Goal: Task Accomplishment & Management: Manage account settings

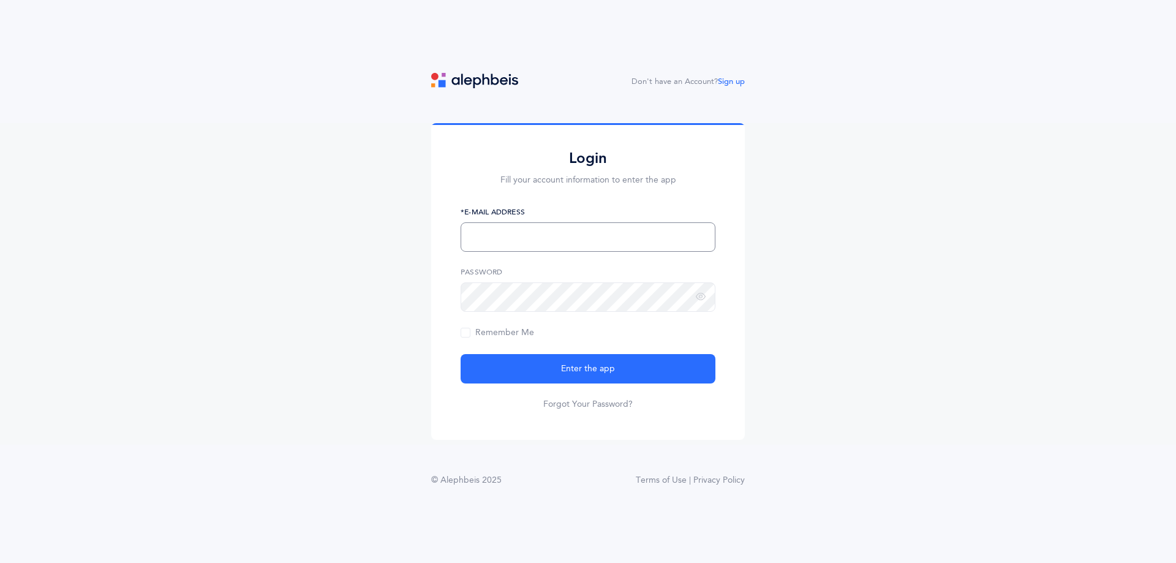
click at [540, 230] on input "text" at bounding box center [588, 236] width 255 height 29
type input "cgreenwald@lecfl.com"
click at [596, 409] on link "Forgot Your Password?" at bounding box center [587, 404] width 89 height 12
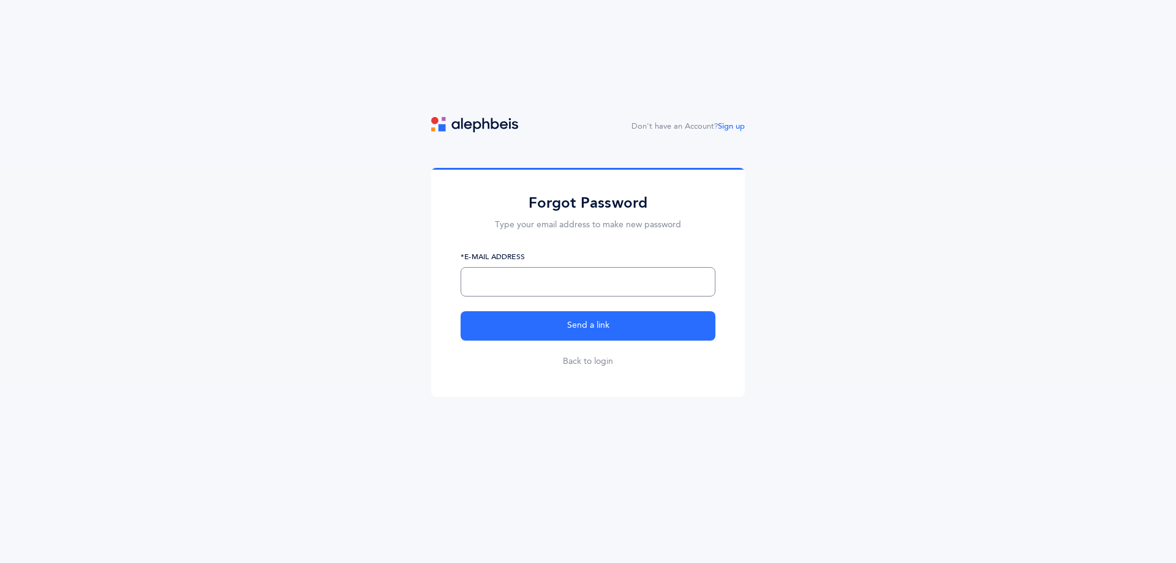
click at [514, 277] on input "text" at bounding box center [588, 281] width 255 height 29
type input "[EMAIL_ADDRESS][DOMAIN_NAME]"
click at [461, 311] on button "Send a link" at bounding box center [588, 325] width 255 height 29
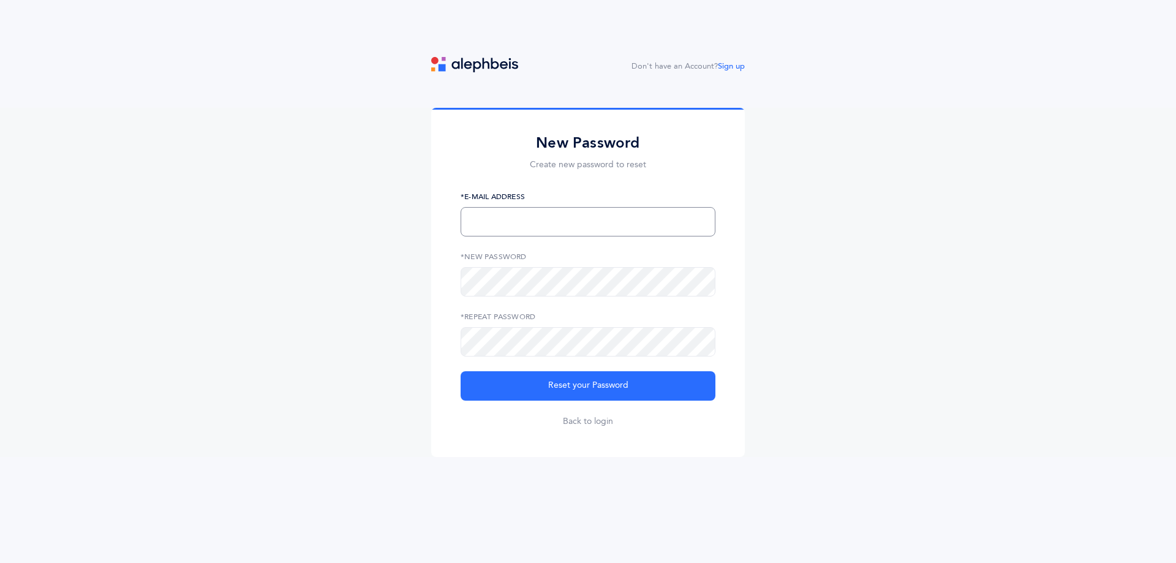
click at [525, 233] on input "text" at bounding box center [588, 221] width 255 height 29
type input "cgreenwald@lecfl.com"
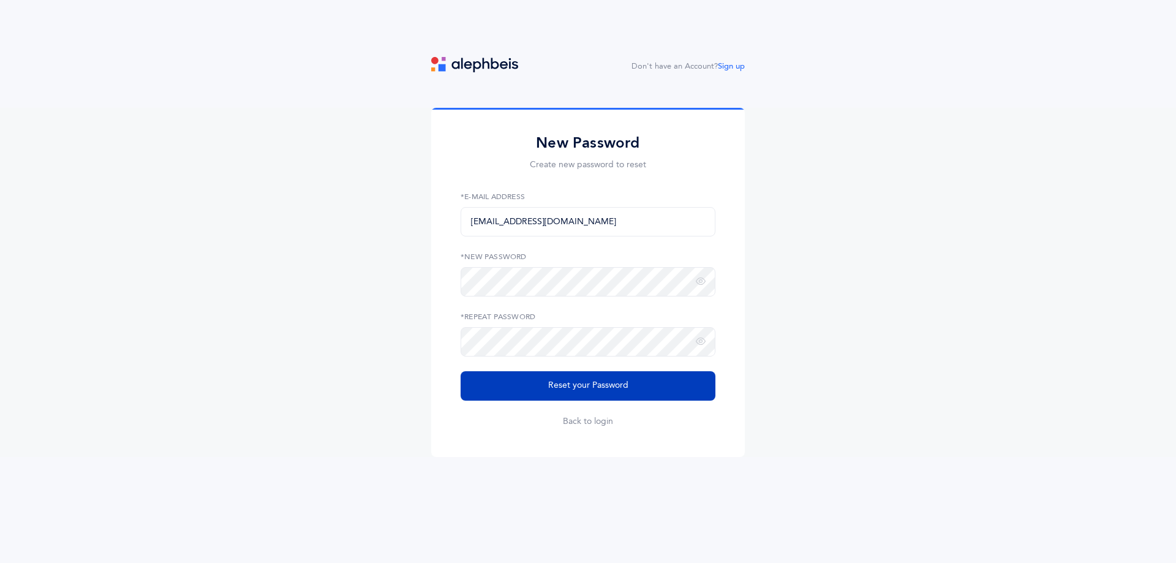
click at [584, 382] on span "Reset your Password" at bounding box center [588, 385] width 80 height 13
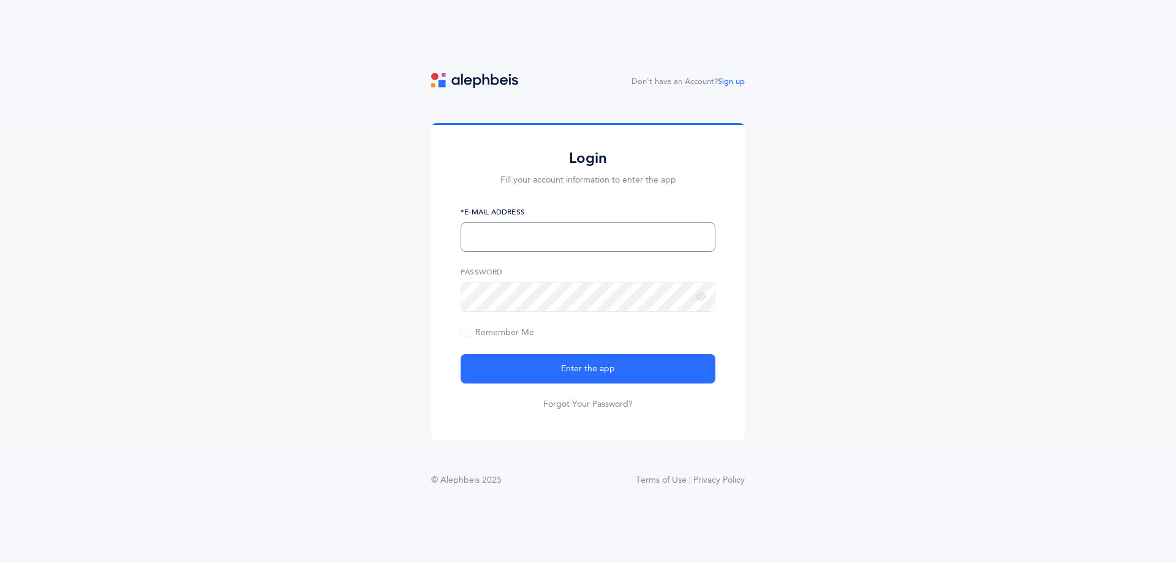
click at [578, 235] on input "text" at bounding box center [588, 236] width 255 height 29
type input "[EMAIL_ADDRESS][DOMAIN_NAME]"
click at [461, 354] on button "Enter the app" at bounding box center [588, 368] width 255 height 29
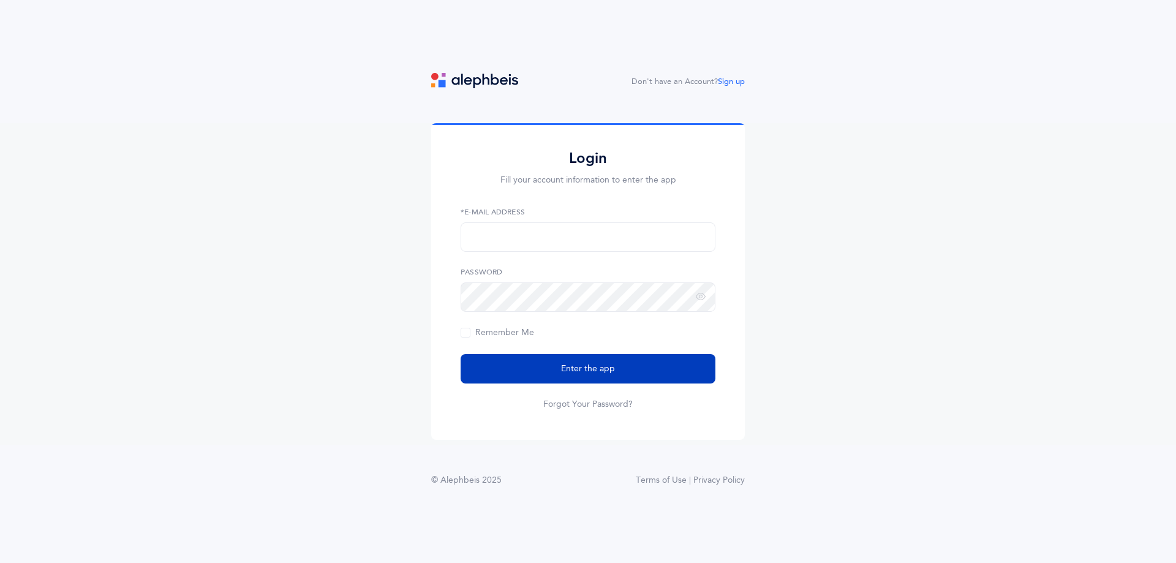
click at [592, 377] on button "Enter the app" at bounding box center [588, 368] width 255 height 29
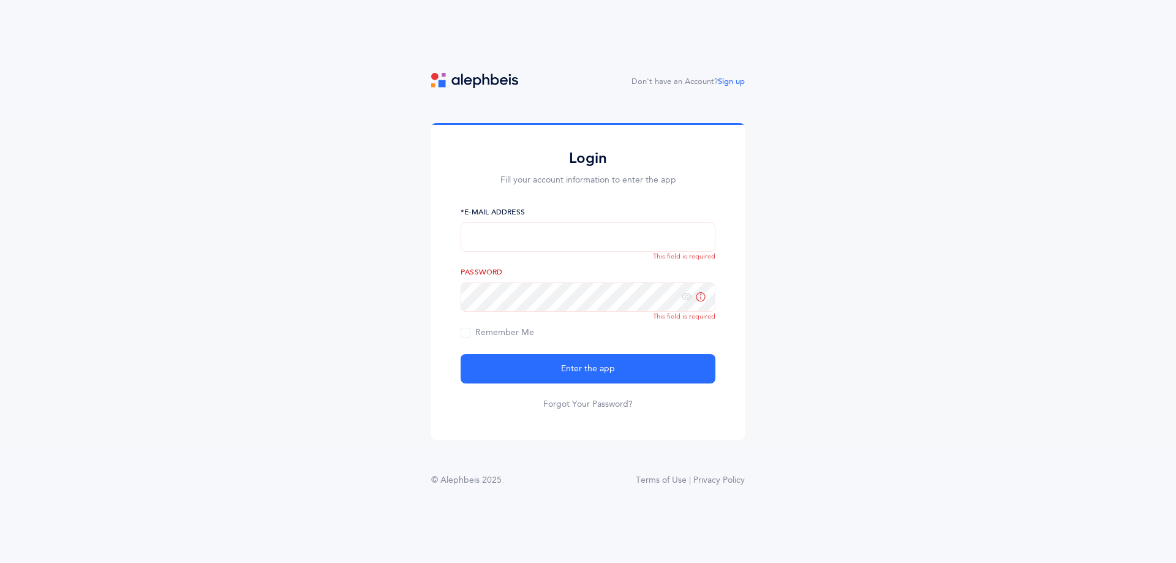
click at [527, 234] on input "text" at bounding box center [588, 236] width 255 height 29
type input "cgreenwald@lecfl.com"
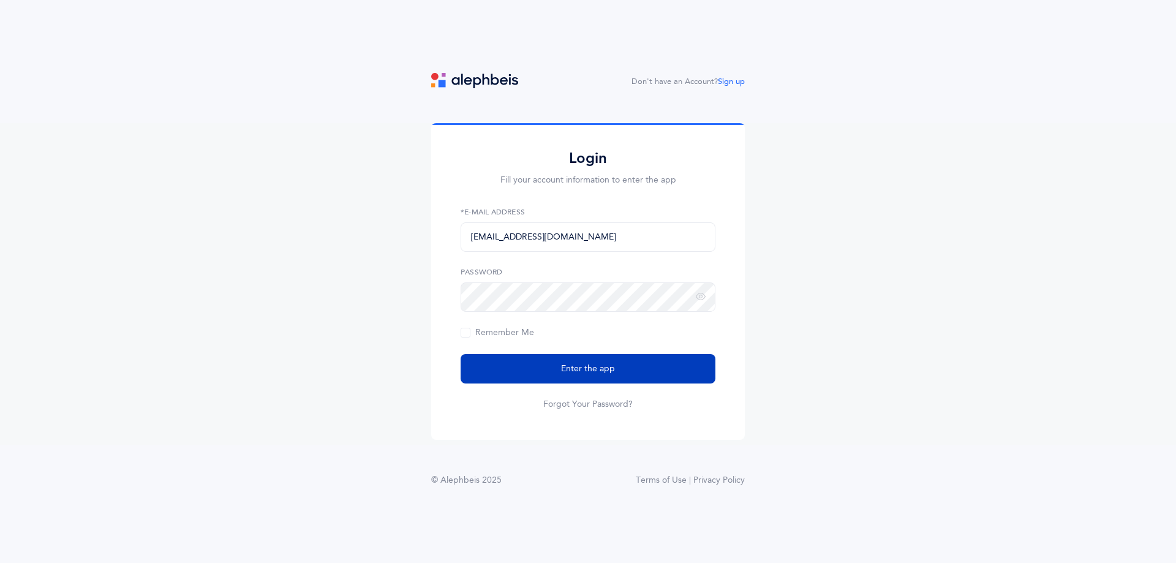
click at [609, 367] on span "Enter the app" at bounding box center [588, 369] width 54 height 13
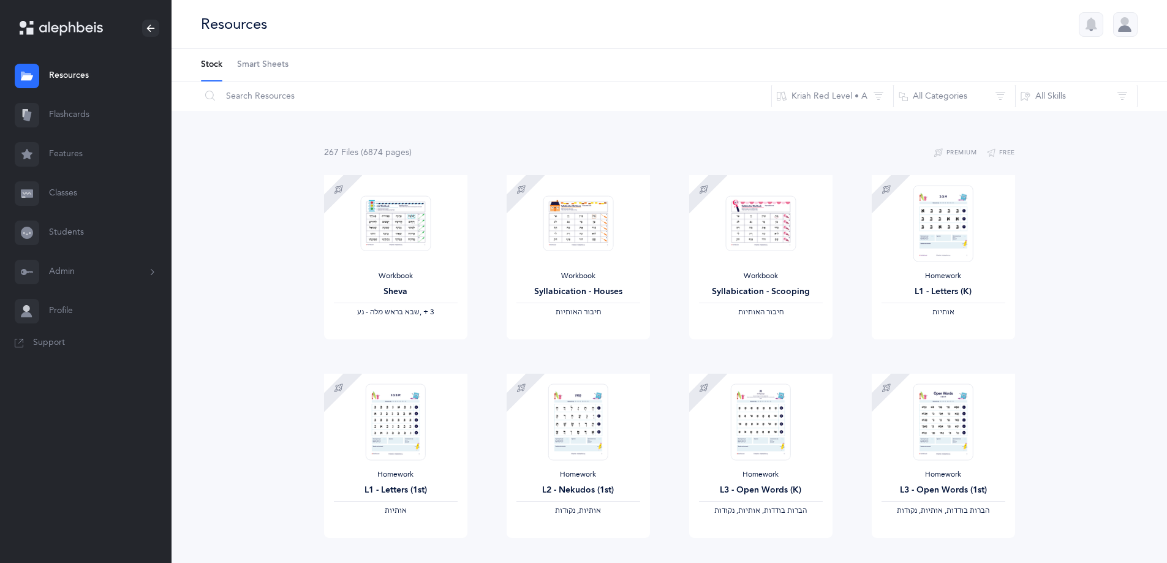
click at [50, 339] on span "Support" at bounding box center [49, 343] width 32 height 12
